Goal: Transaction & Acquisition: Purchase product/service

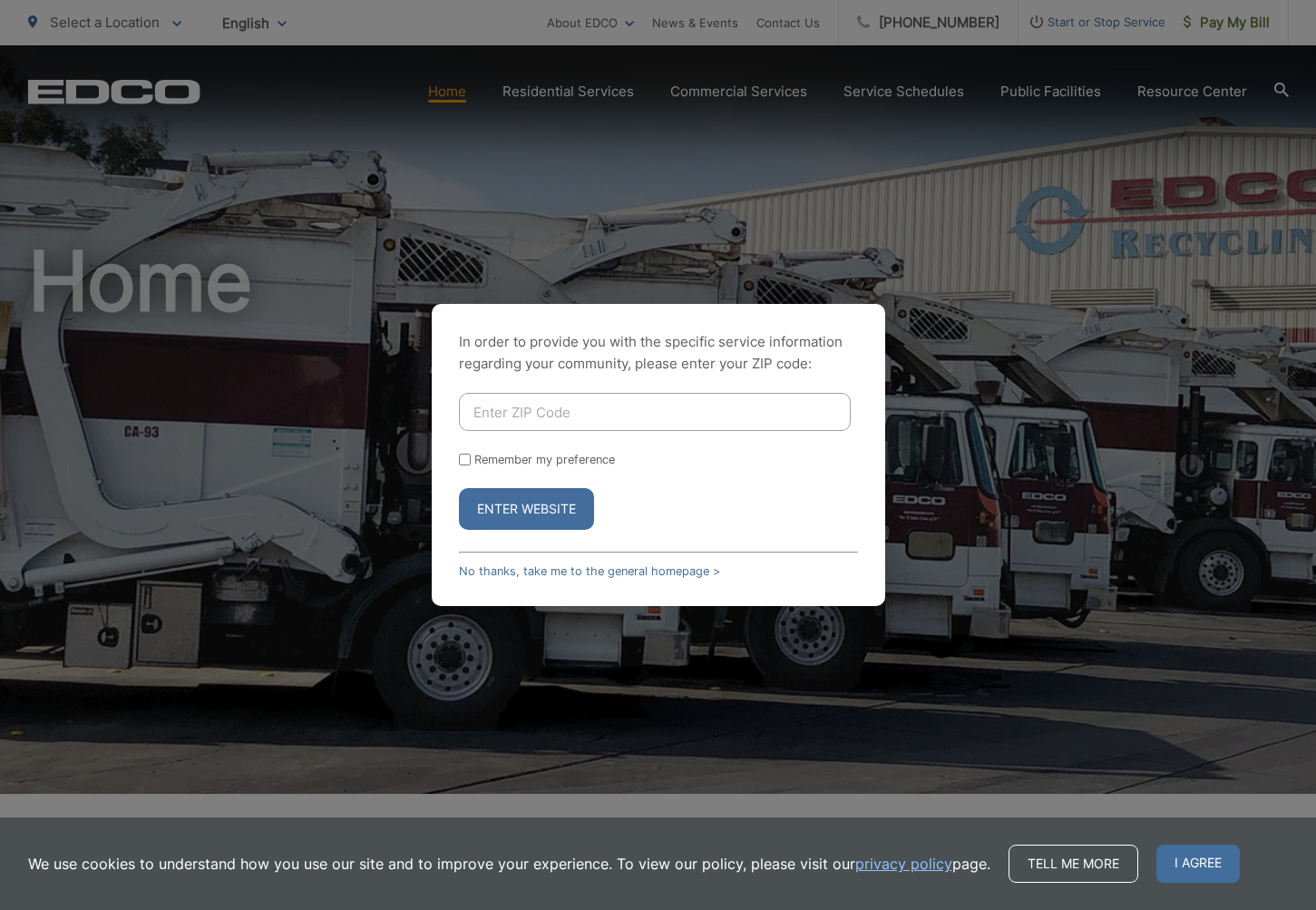
click at [781, 413] on input "Enter ZIP Code" at bounding box center [654, 412] width 392 height 38
type input "92081"
click at [474, 506] on button "Enter Website" at bounding box center [526, 509] width 135 height 42
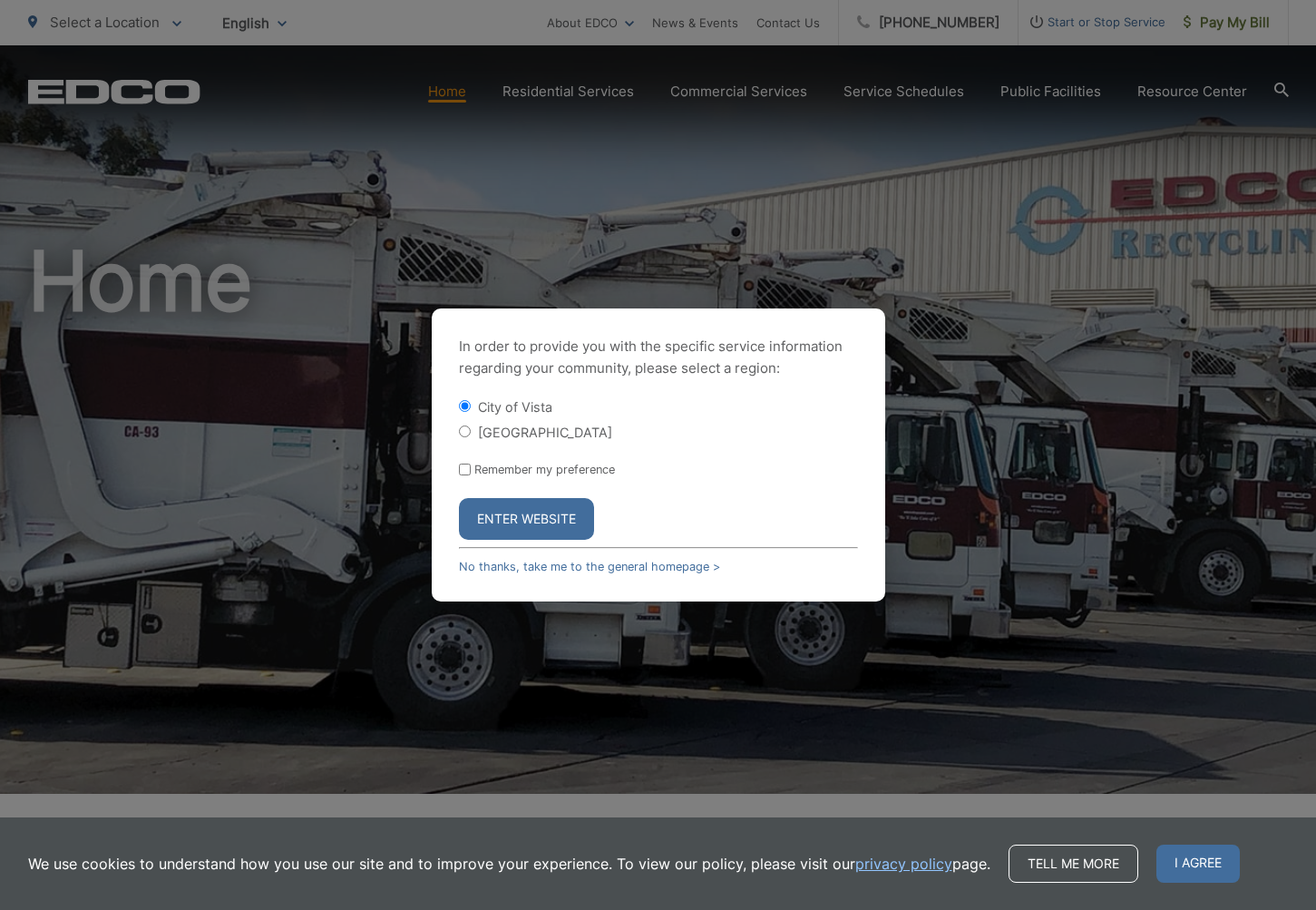
click at [467, 434] on input "[GEOGRAPHIC_DATA]" at bounding box center [465, 431] width 11 height 11
radio input "true"
click at [505, 511] on button "Enter Website" at bounding box center [526, 519] width 135 height 42
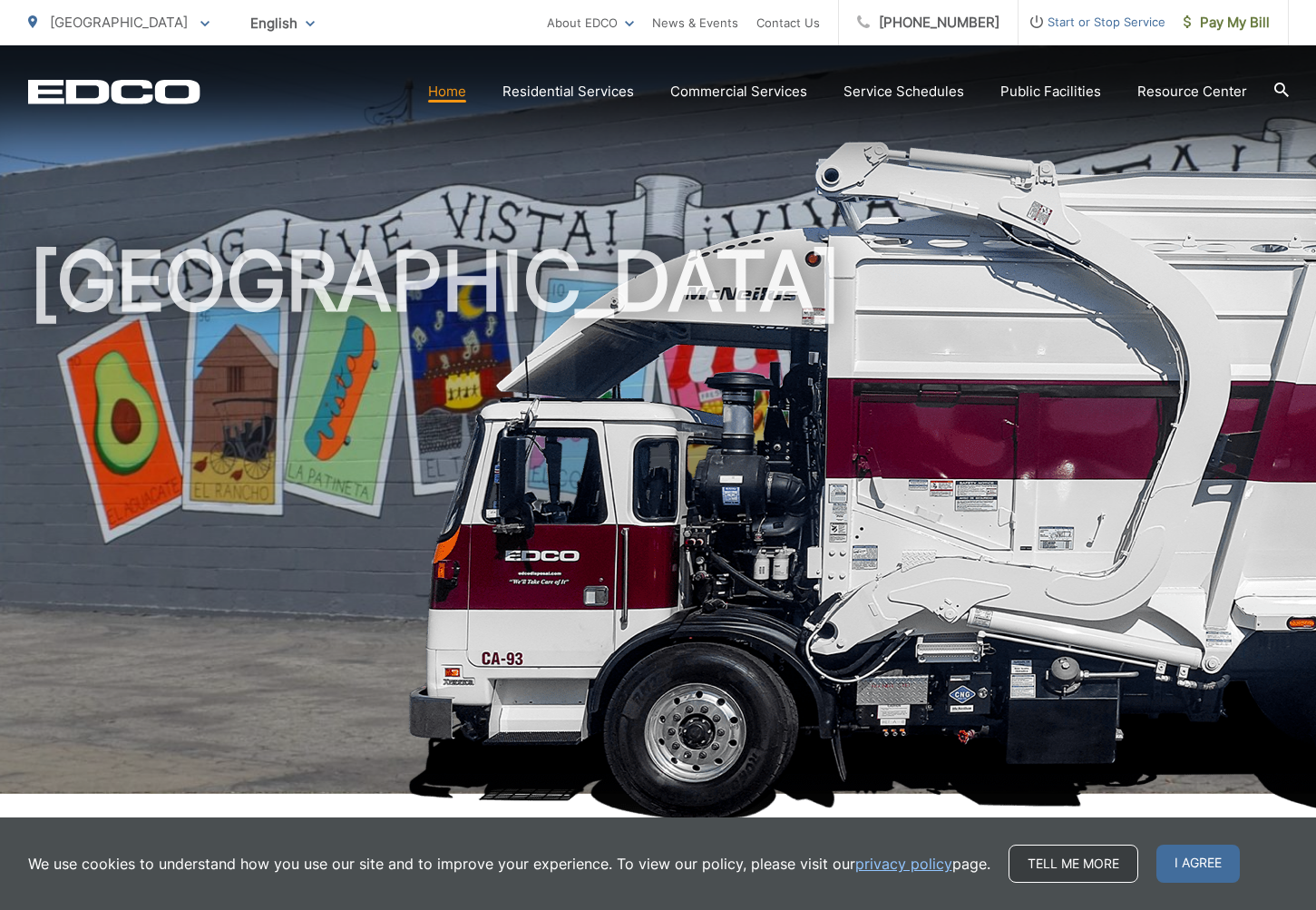
click at [1055, 849] on link "Tell me more" at bounding box center [1073, 863] width 129 height 38
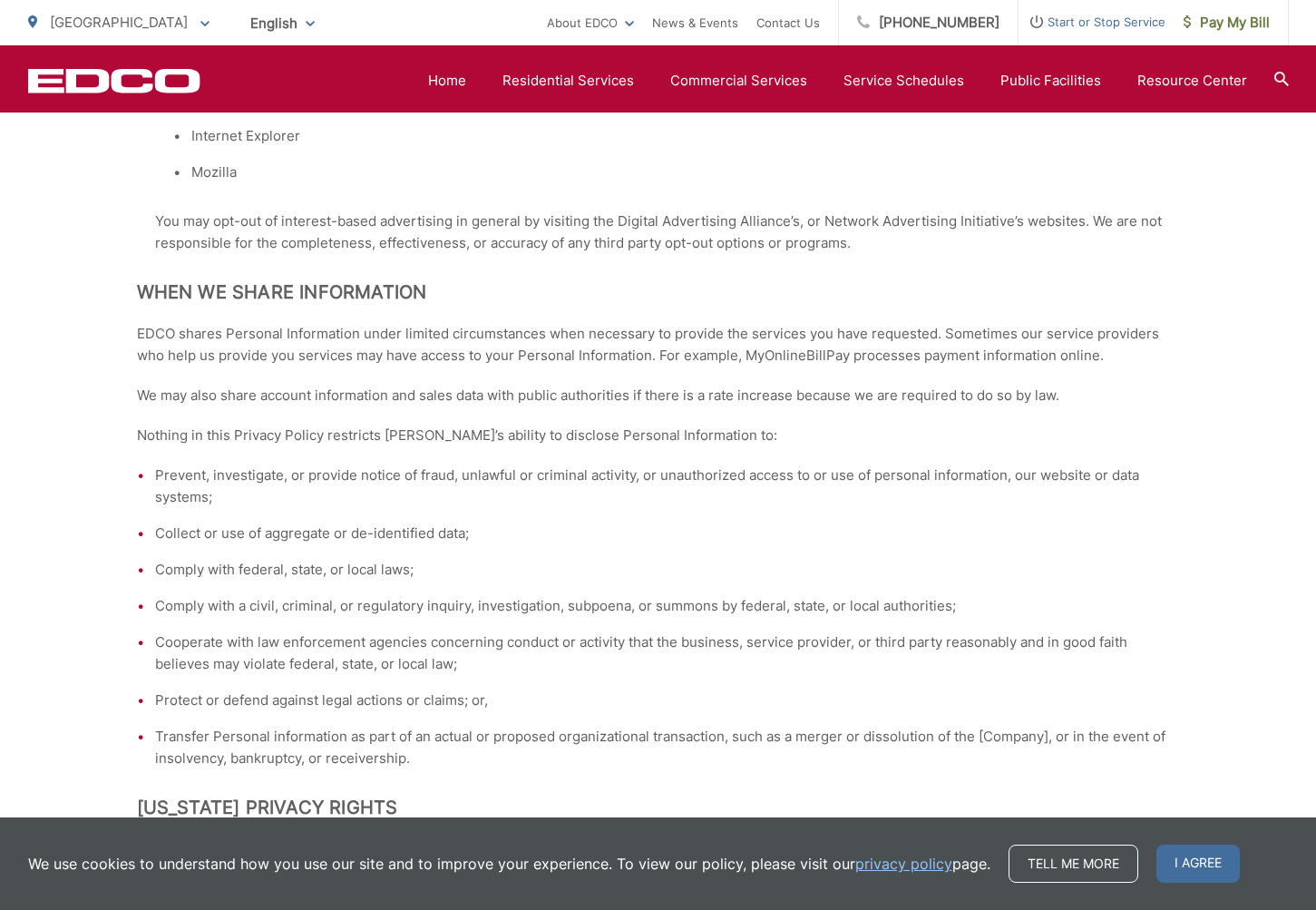
scroll to position [1819, 0]
click at [285, 527] on li "Collect or use of aggregate or de-identified data;" at bounding box center [668, 531] width 1025 height 22
click at [566, 529] on li "Collect or use of aggregate or de-identified data;" at bounding box center [668, 531] width 1025 height 22
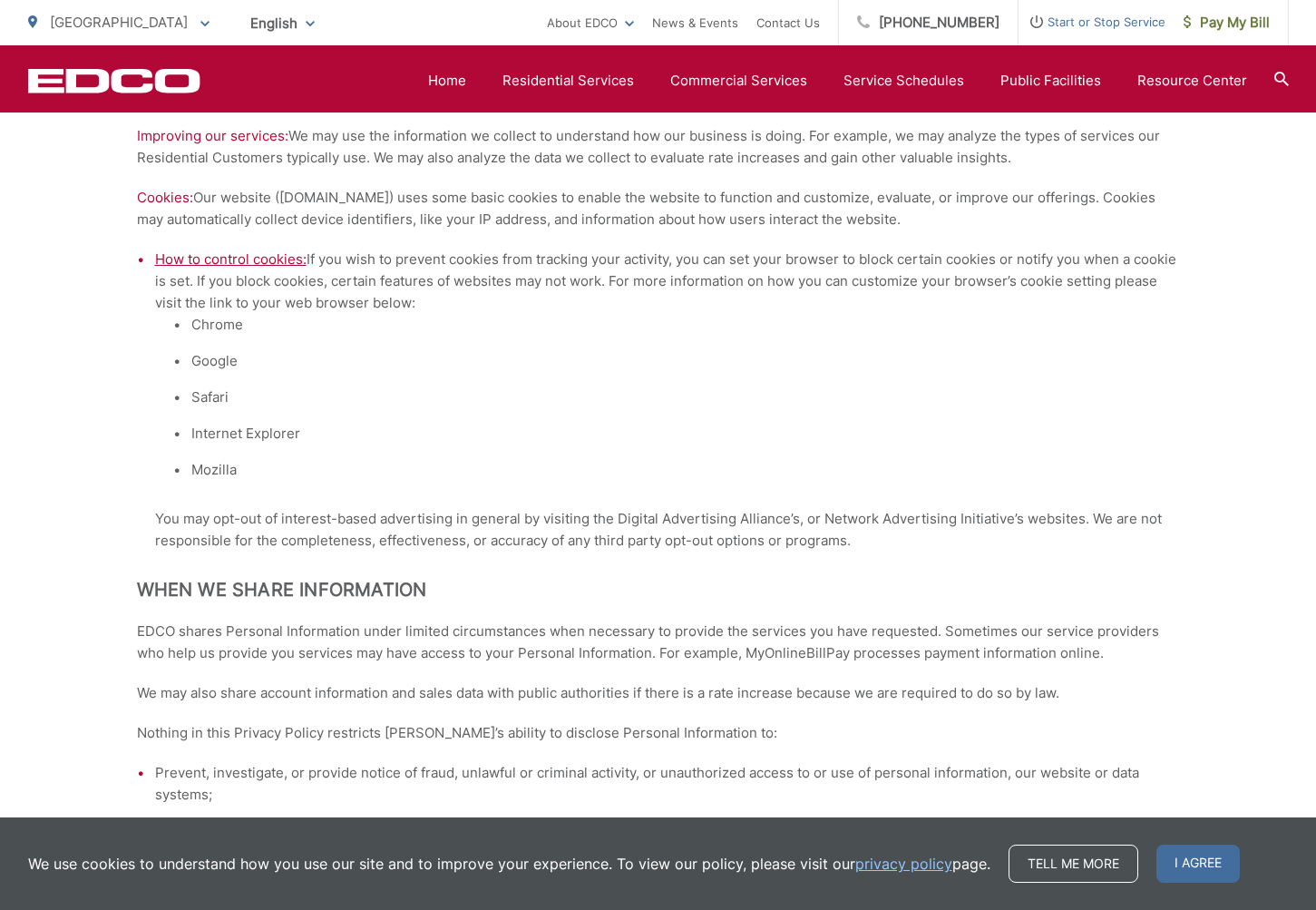
scroll to position [1515, 0]
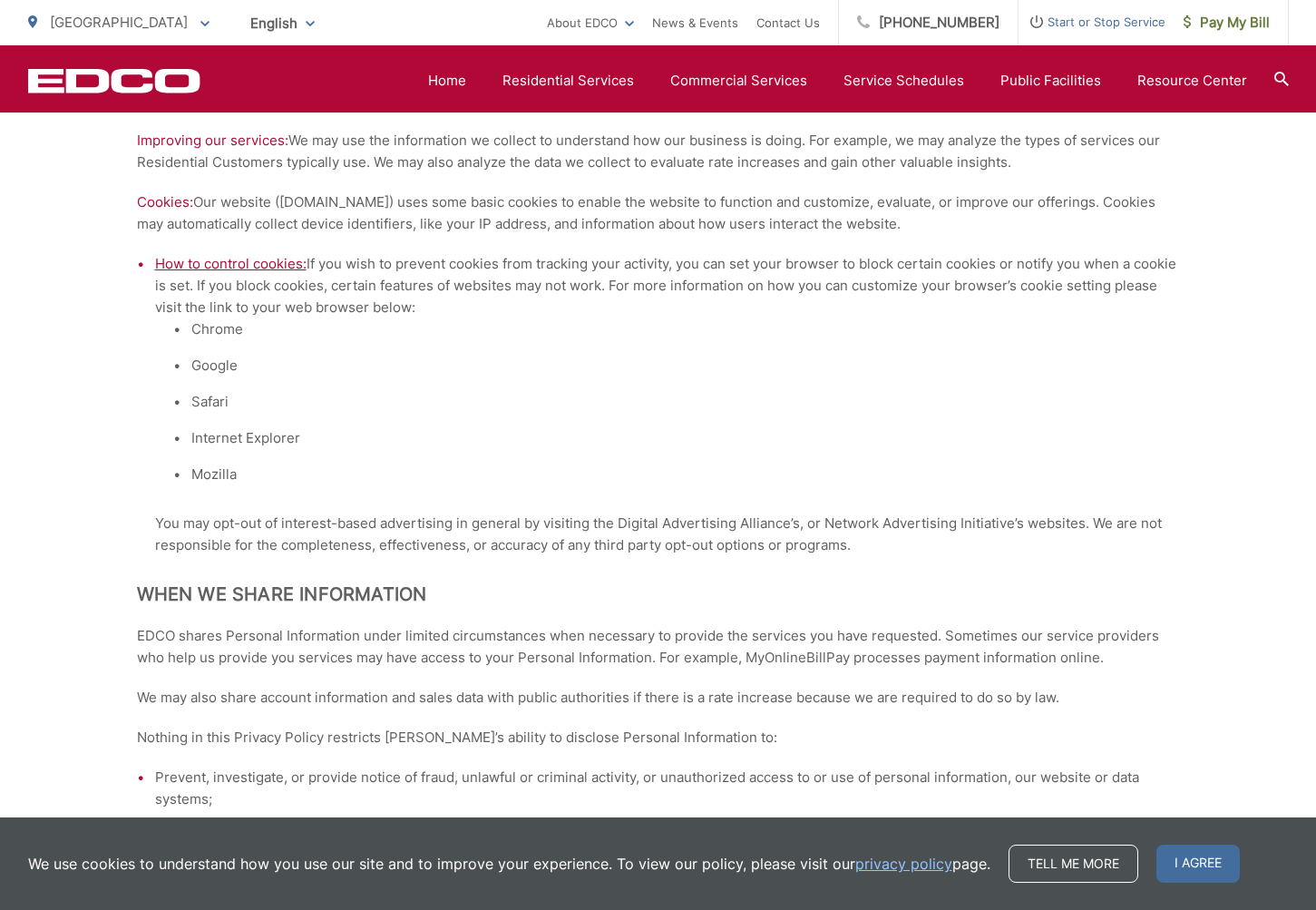
click at [255, 267] on span "How to control cookies:" at bounding box center [231, 263] width 151 height 17
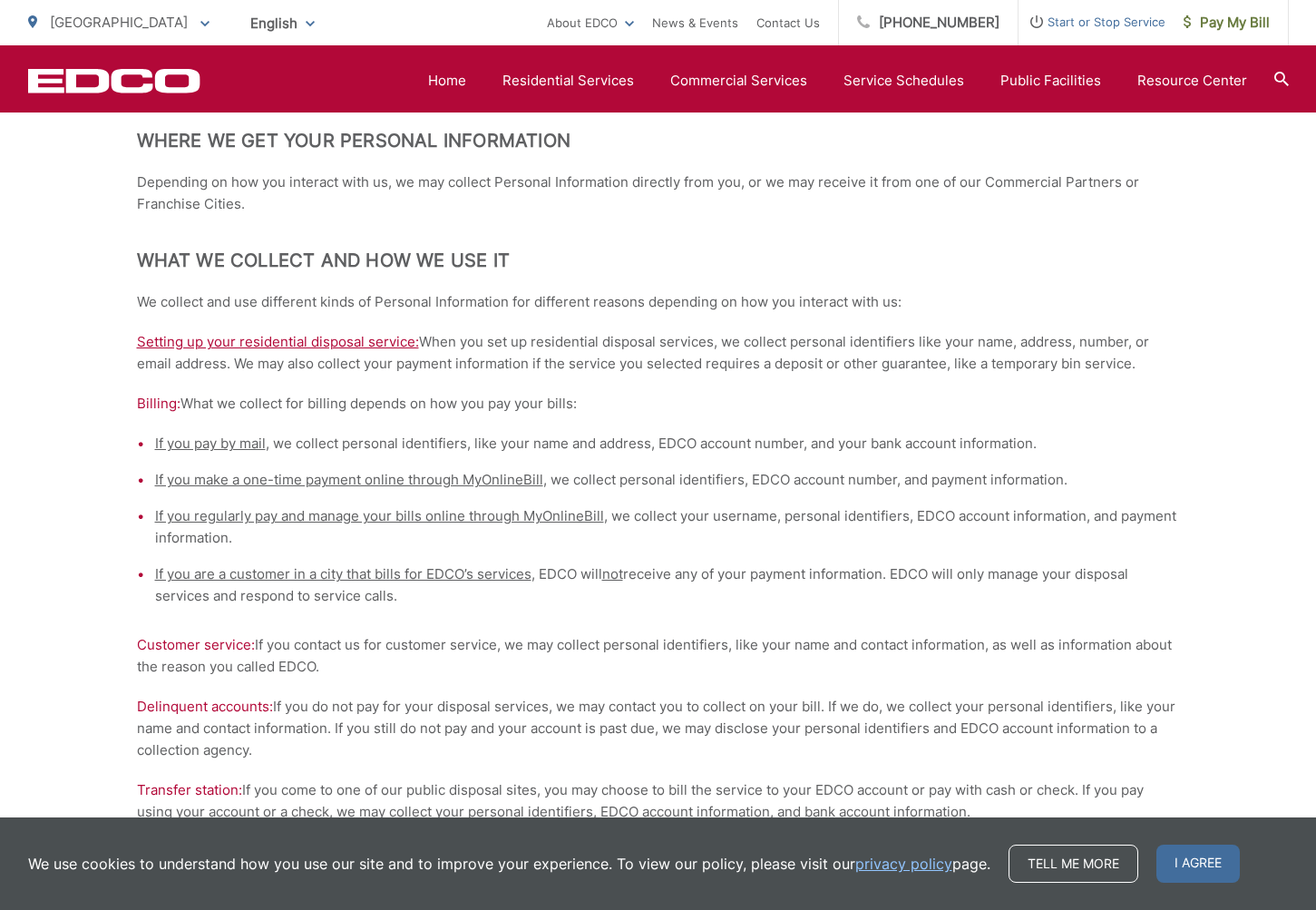
scroll to position [798, 0]
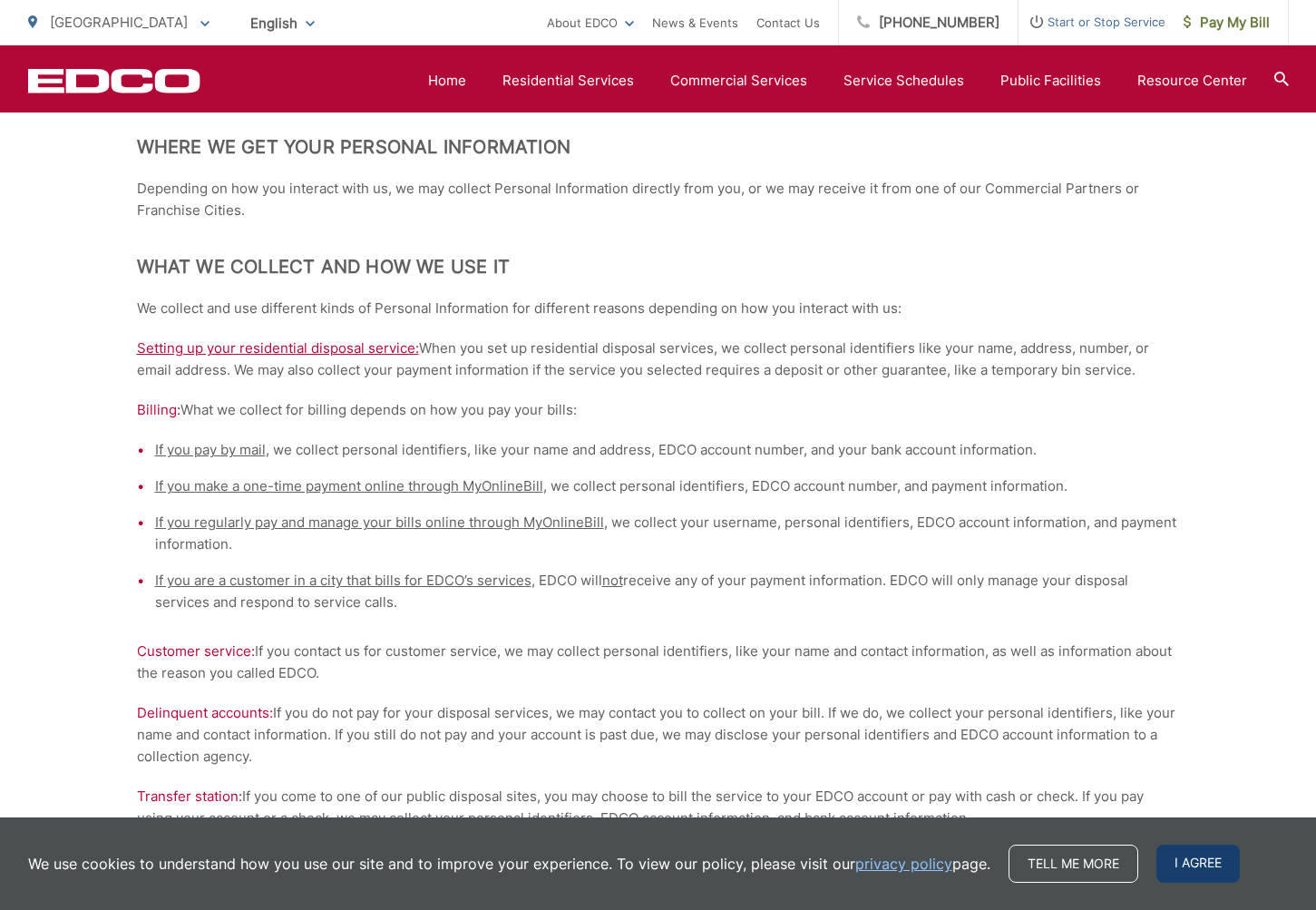
click at [1175, 864] on span "I agree" at bounding box center [1197, 863] width 83 height 38
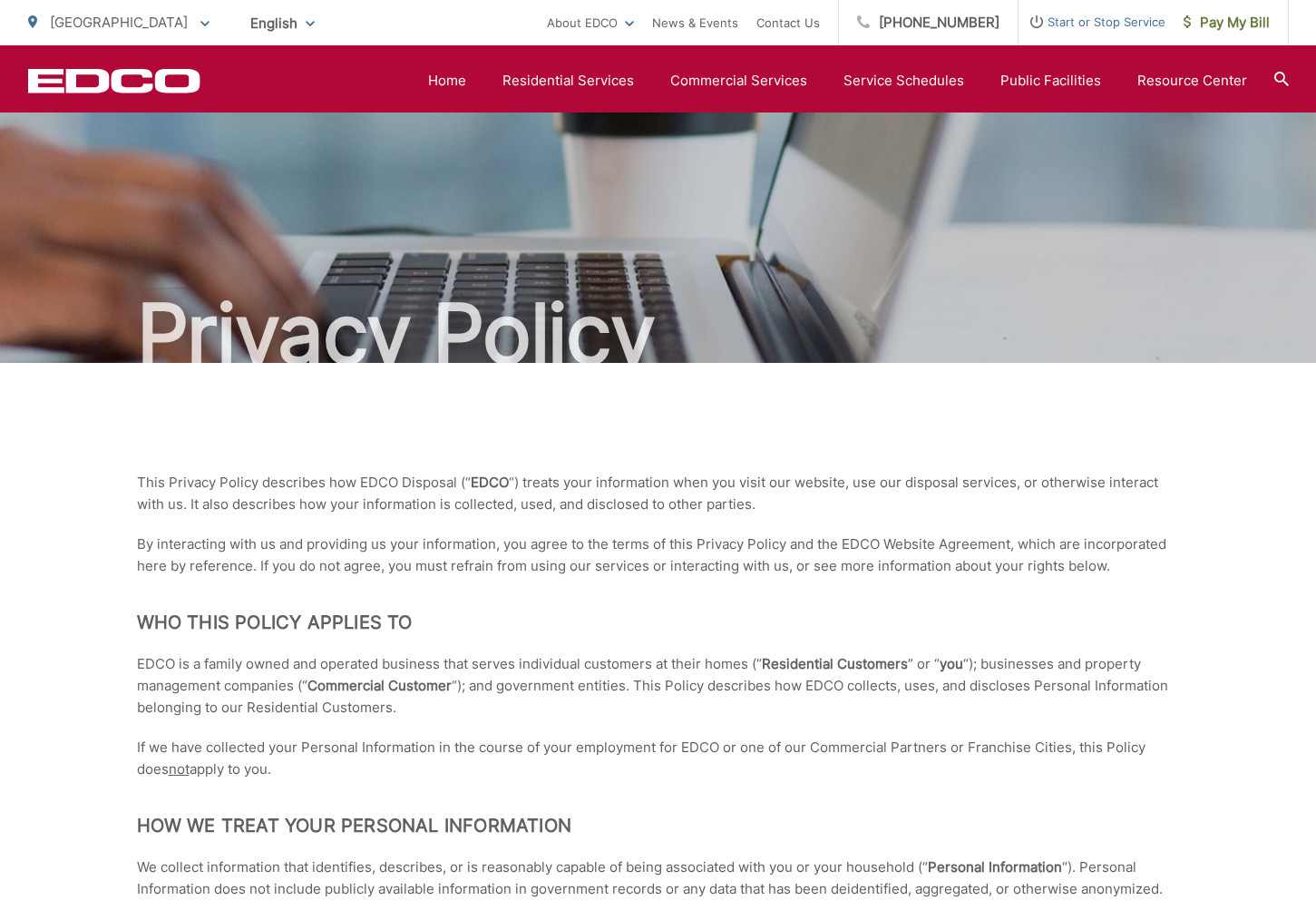
scroll to position [0, 0]
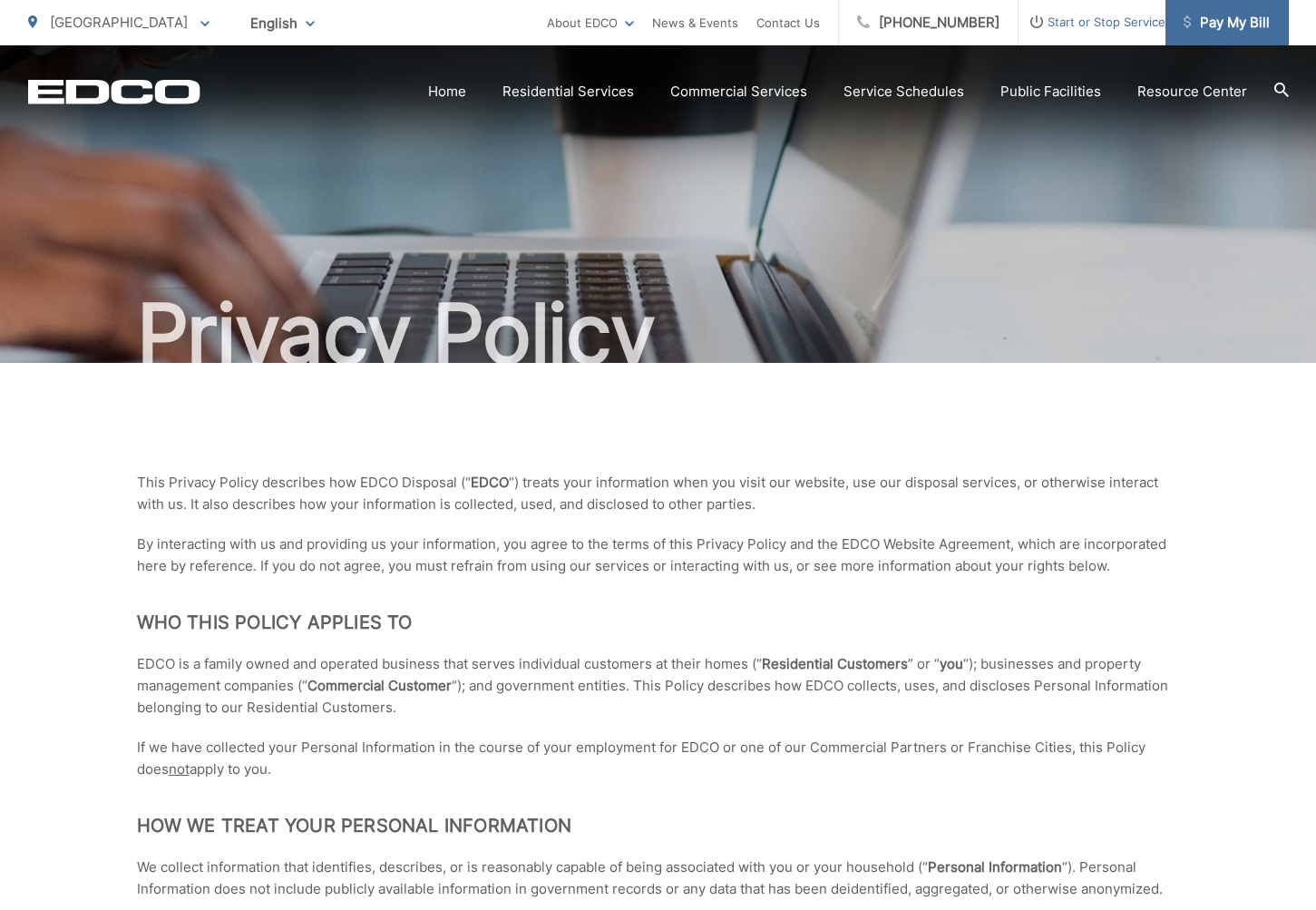
click at [1201, 13] on span "Pay My Bill" at bounding box center [1227, 22] width 86 height 22
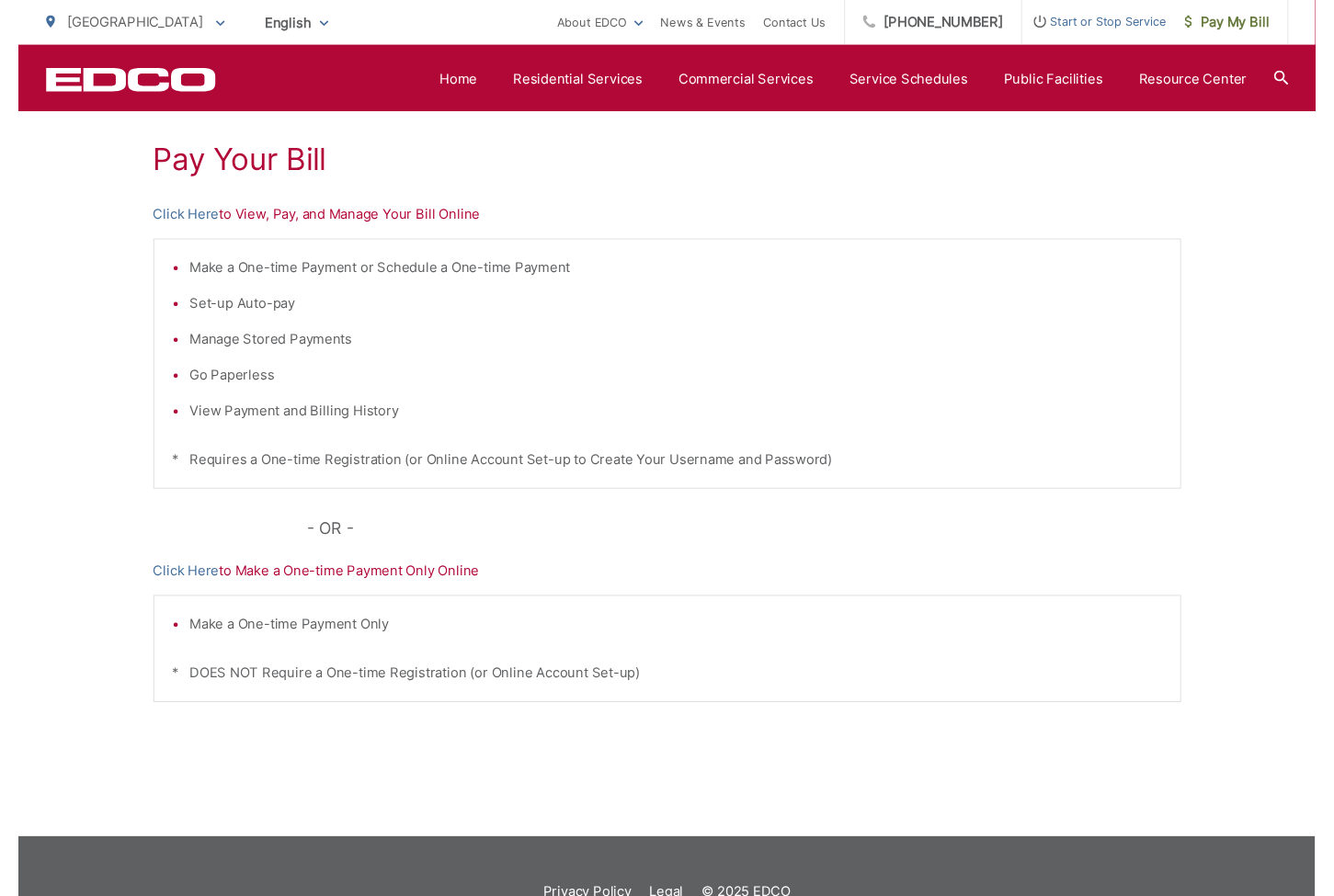
scroll to position [335, 0]
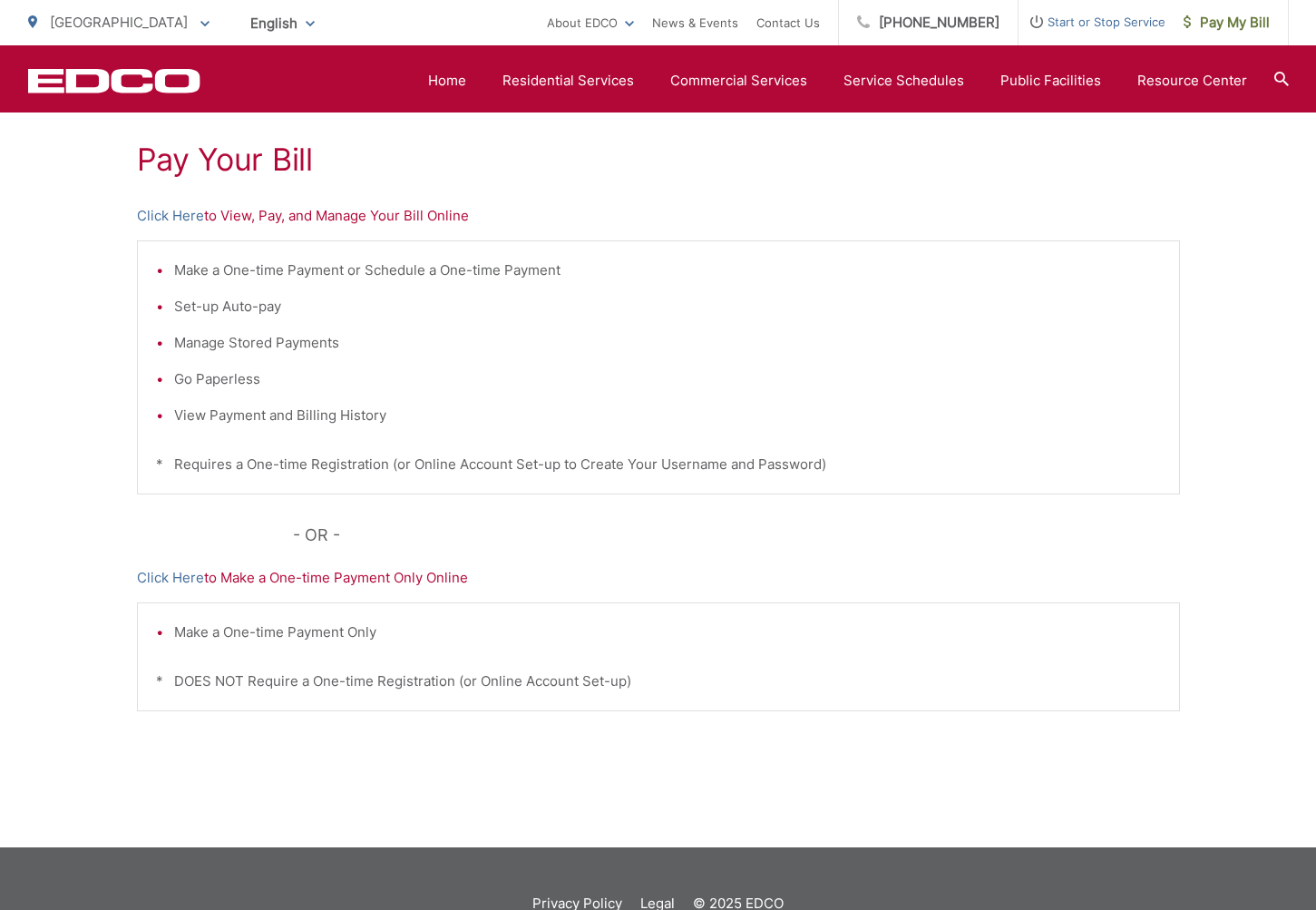
click at [310, 218] on p "Click Here to View, Pay, and Manage Your Bill Online" at bounding box center [658, 216] width 1043 height 22
click at [436, 221] on p "Click Here to View, Pay, and Manage Your Bill Online" at bounding box center [658, 216] width 1043 height 22
click at [248, 165] on h1 "Pay Your Bill" at bounding box center [658, 160] width 1043 height 36
click at [171, 217] on link "Click Here" at bounding box center [170, 216] width 67 height 22
